Goal: Obtain resource: Obtain resource

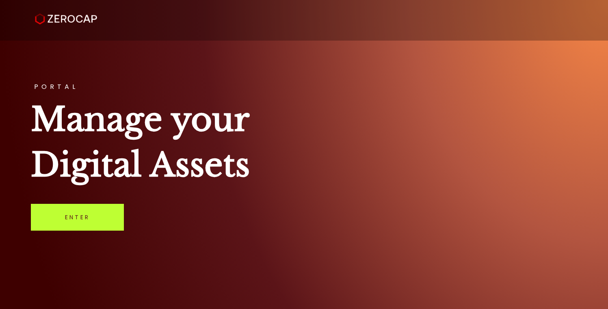
click at [81, 214] on link "Enter" at bounding box center [77, 217] width 93 height 27
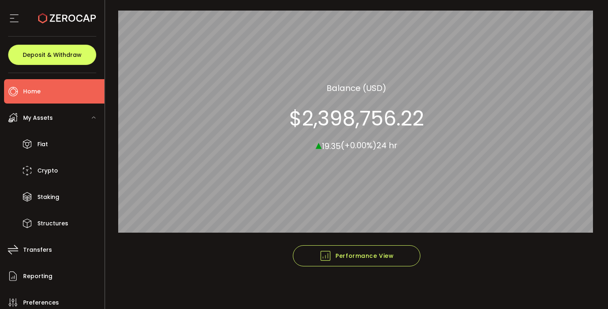
scroll to position [90, 0]
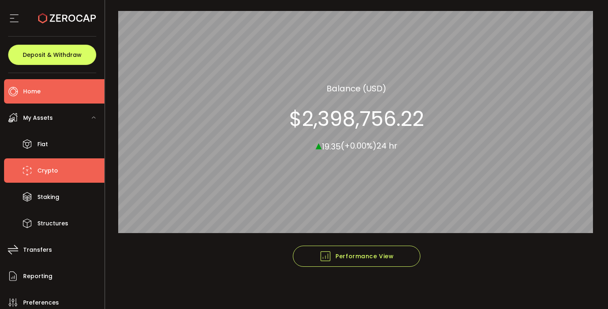
click at [52, 168] on span "Crypto" at bounding box center [47, 171] width 21 height 12
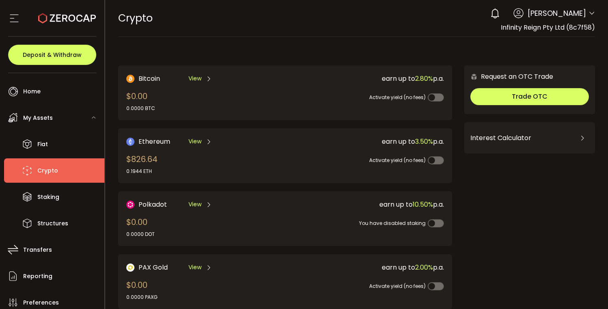
click at [208, 141] on icon at bounding box center [209, 142] width 6 height 6
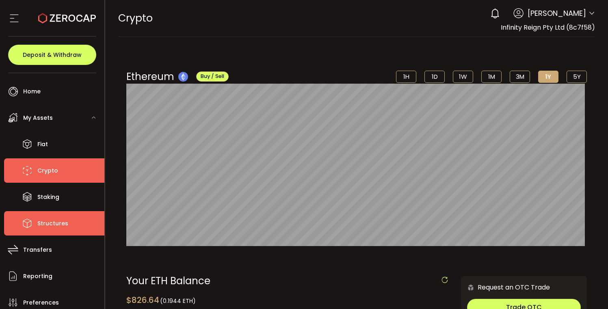
click at [49, 219] on span "Structures" at bounding box center [52, 224] width 31 height 12
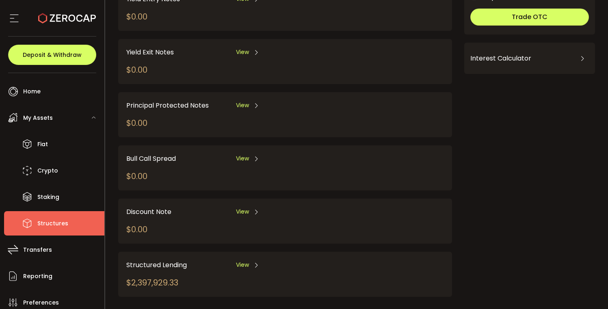
scroll to position [89, 0]
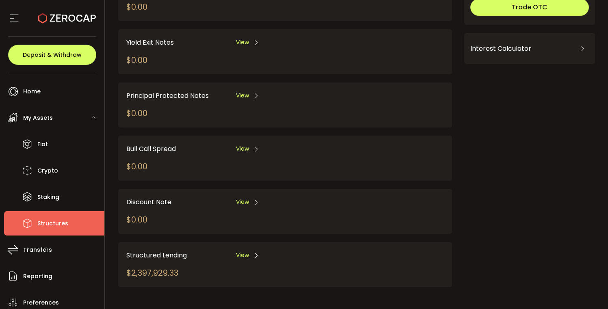
click at [241, 250] on div "View" at bounding box center [248, 255] width 24 height 10
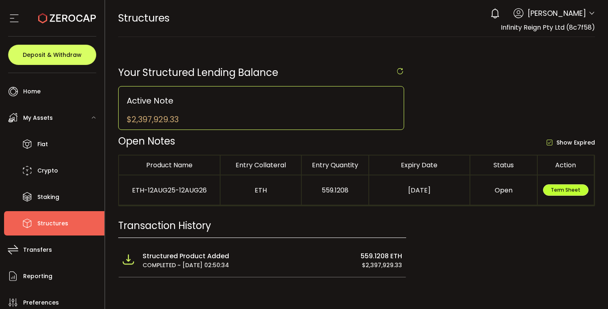
click at [562, 193] on span "Term Sheet" at bounding box center [566, 189] width 30 height 7
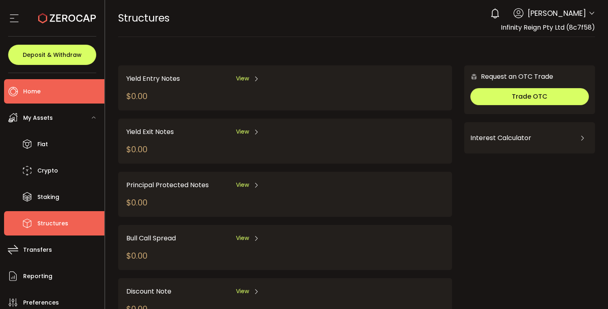
click at [58, 89] on li "Home" at bounding box center [54, 91] width 100 height 24
